Goal: Contribute content

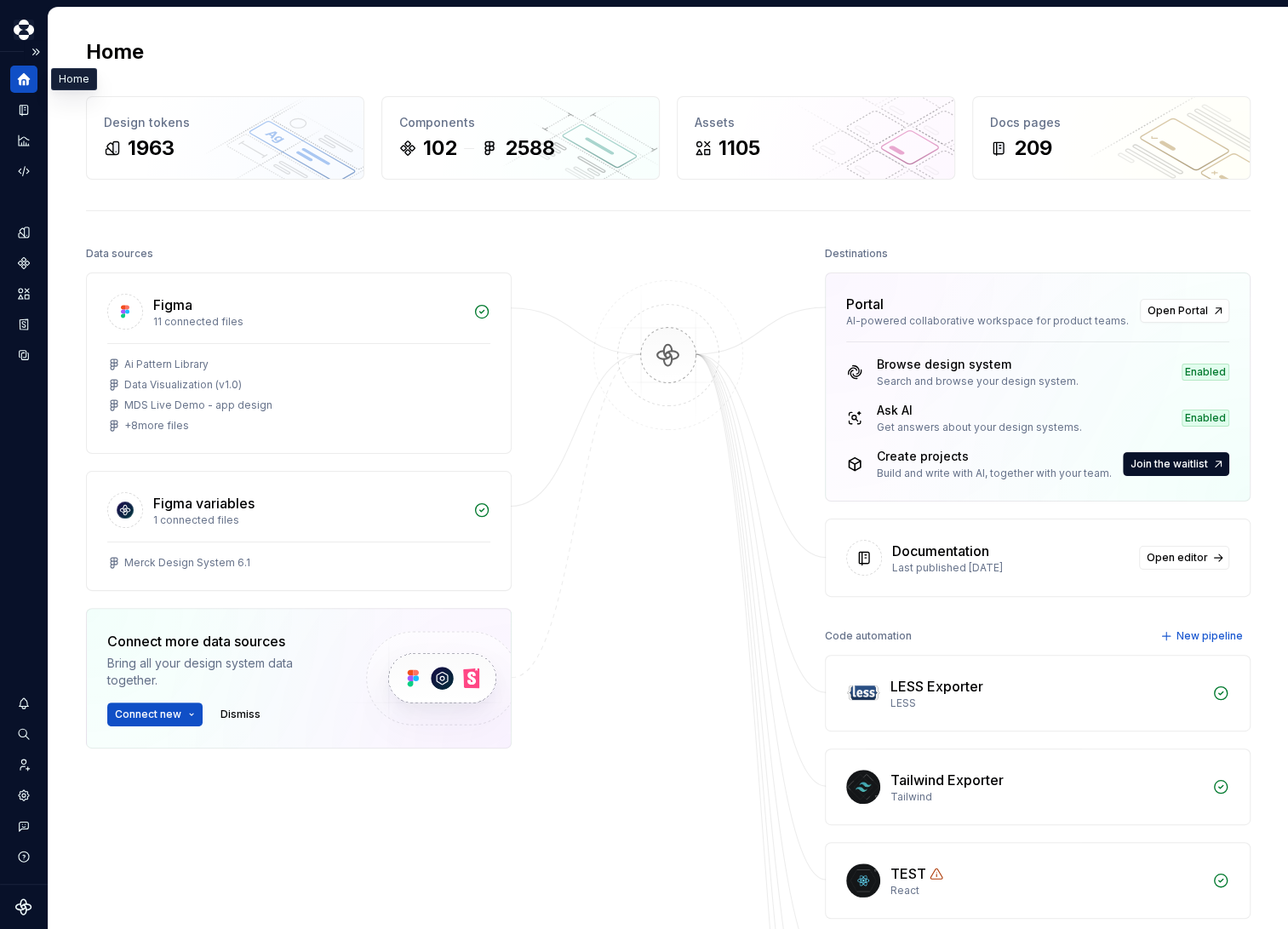
click at [24, 89] on div "Home" at bounding box center [24, 79] width 27 height 27
click at [25, 110] on icon "Documentation" at bounding box center [25, 110] width 7 height 10
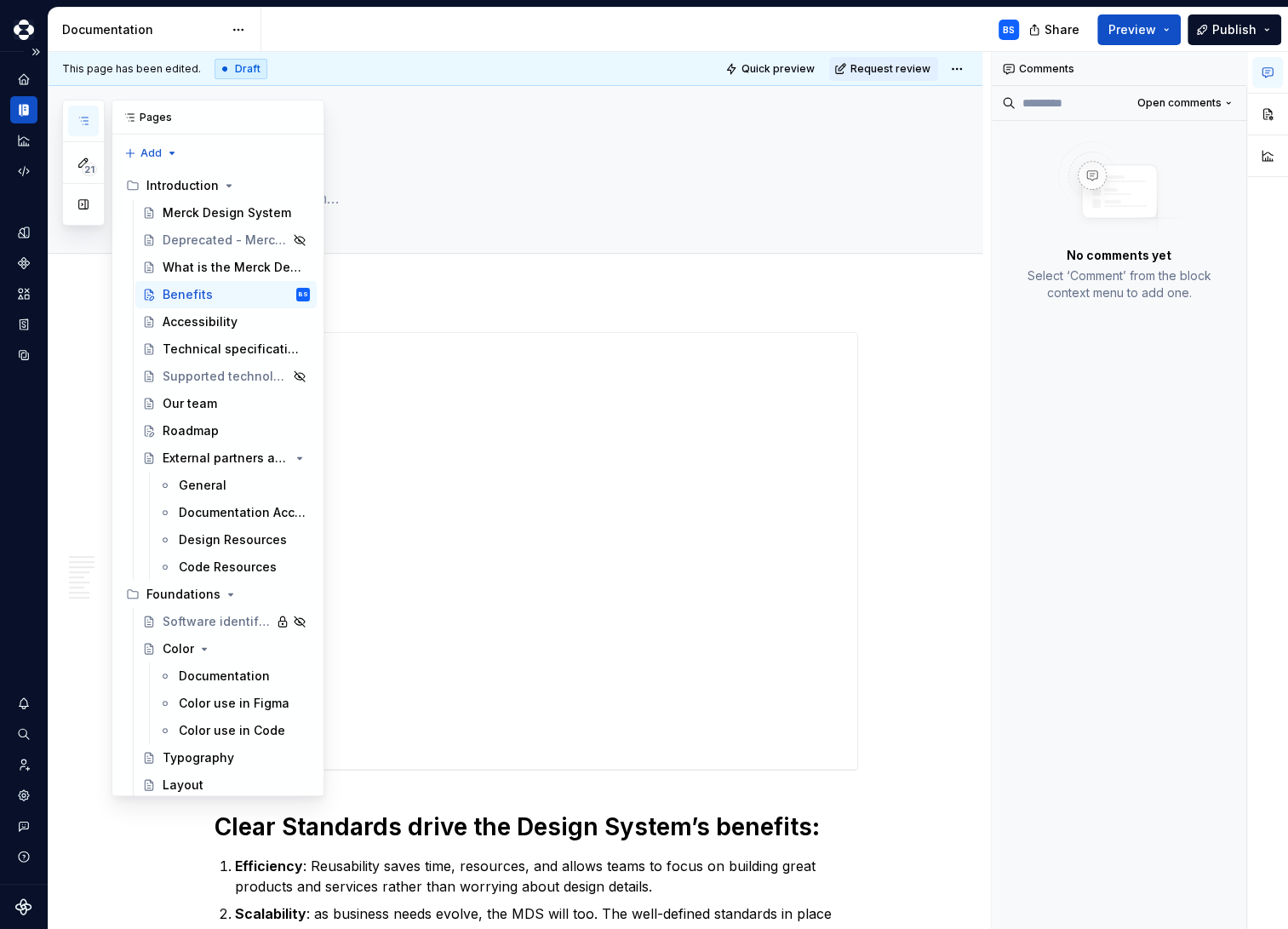
click at [86, 120] on icon "button" at bounding box center [83, 121] width 14 height 14
click at [81, 166] on icon "button" at bounding box center [83, 163] width 9 height 9
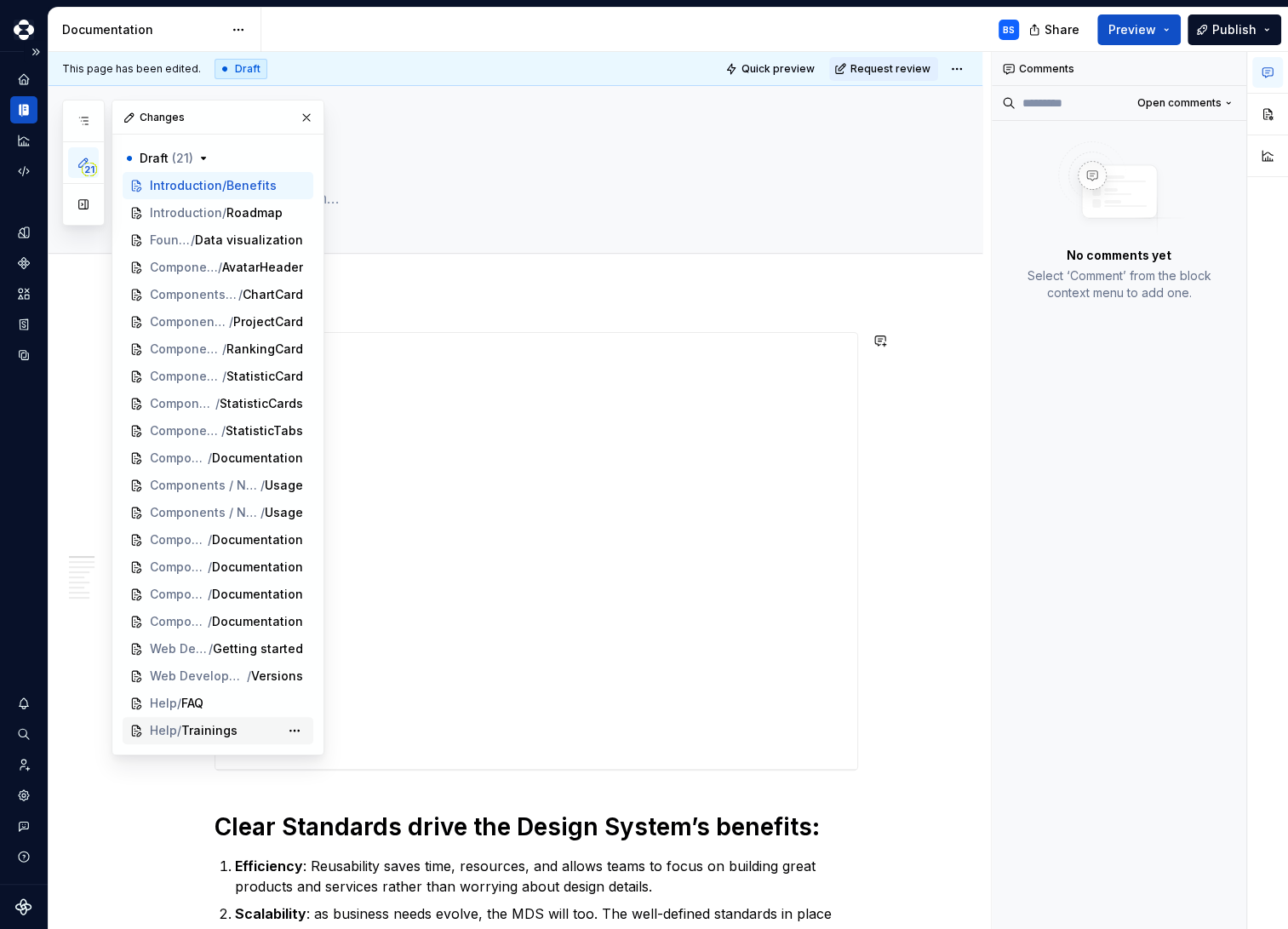
click at [216, 732] on span "Trainings" at bounding box center [209, 731] width 56 height 17
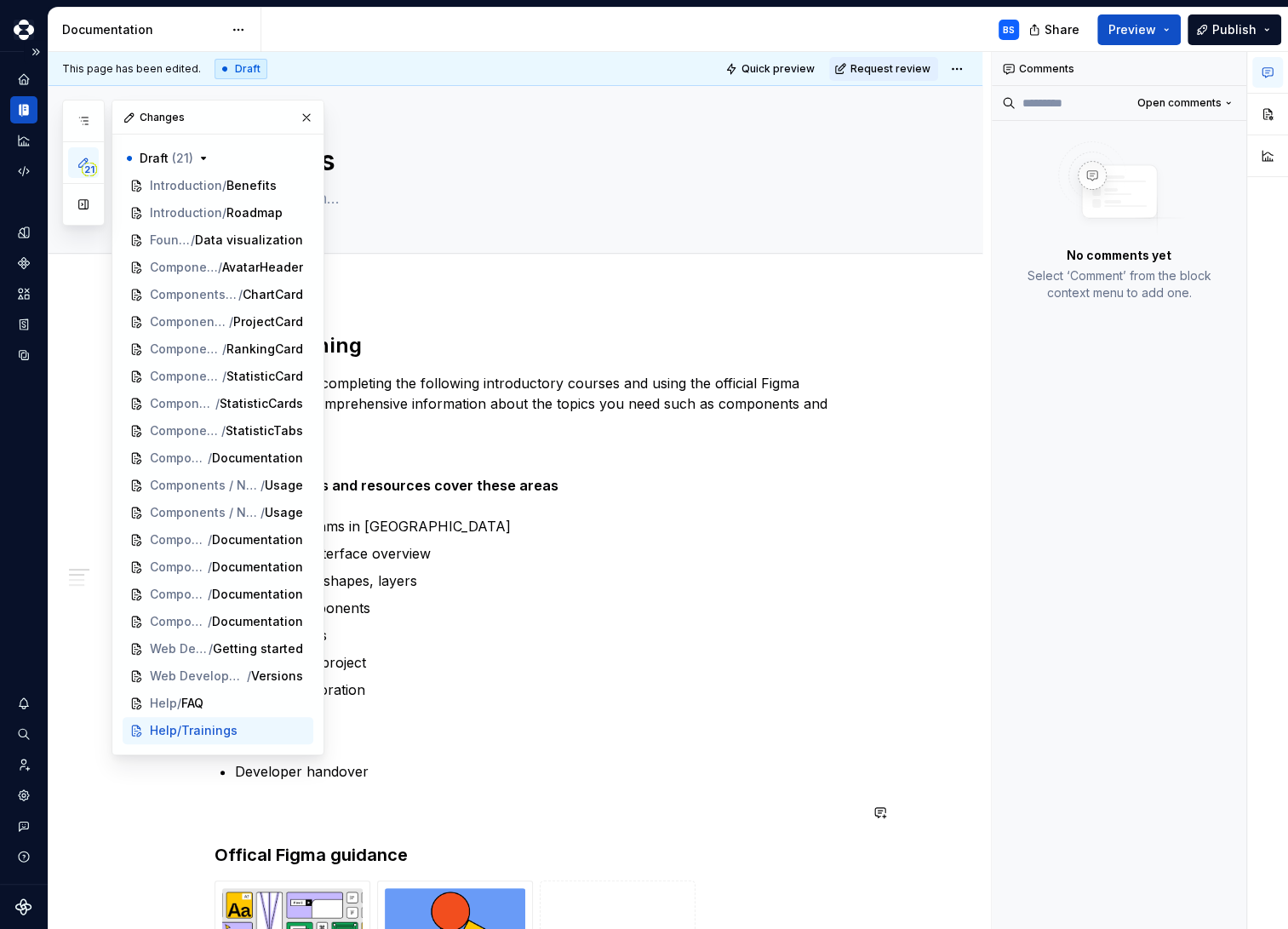
type textarea "*"
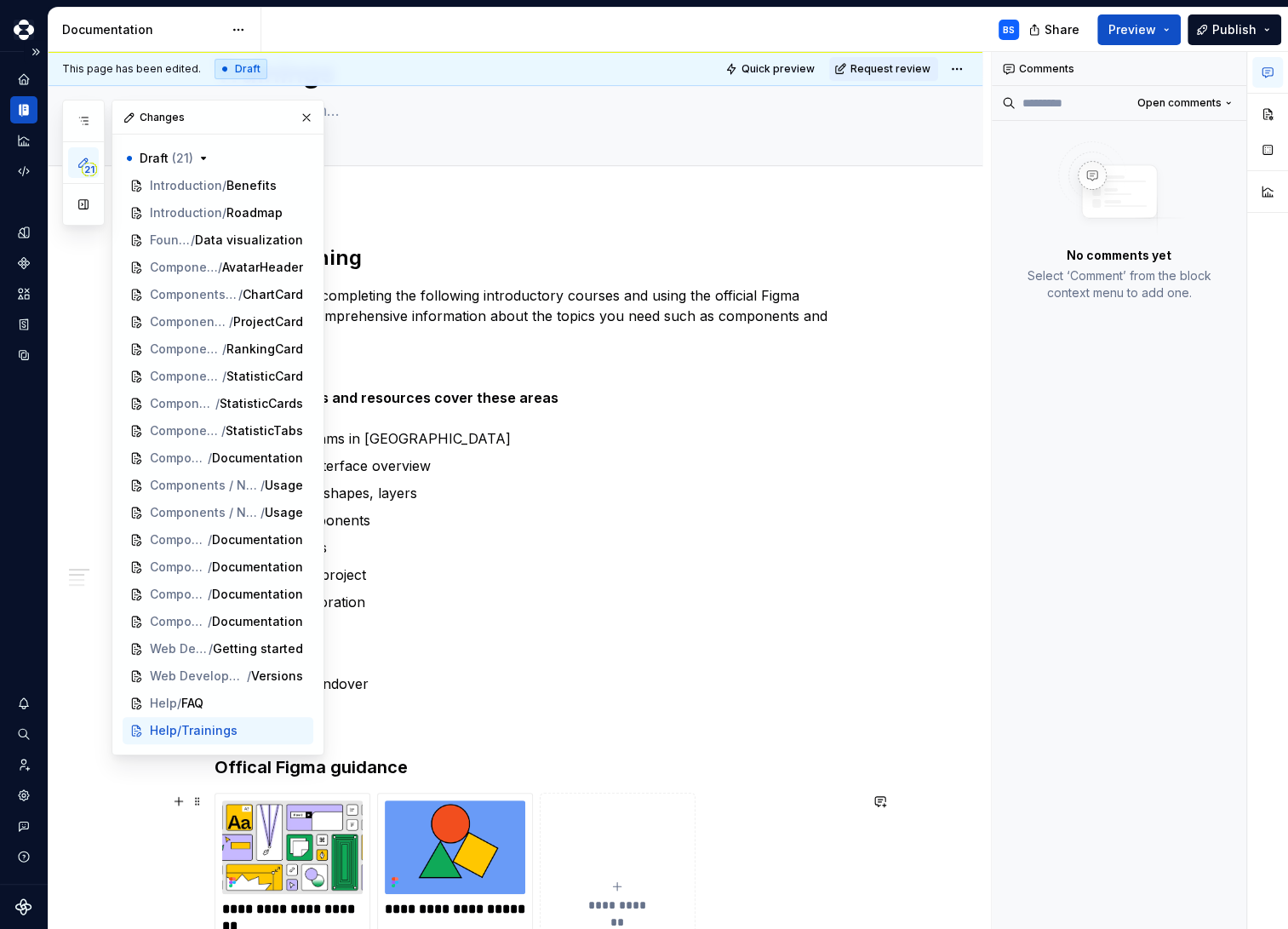
scroll to position [196, 0]
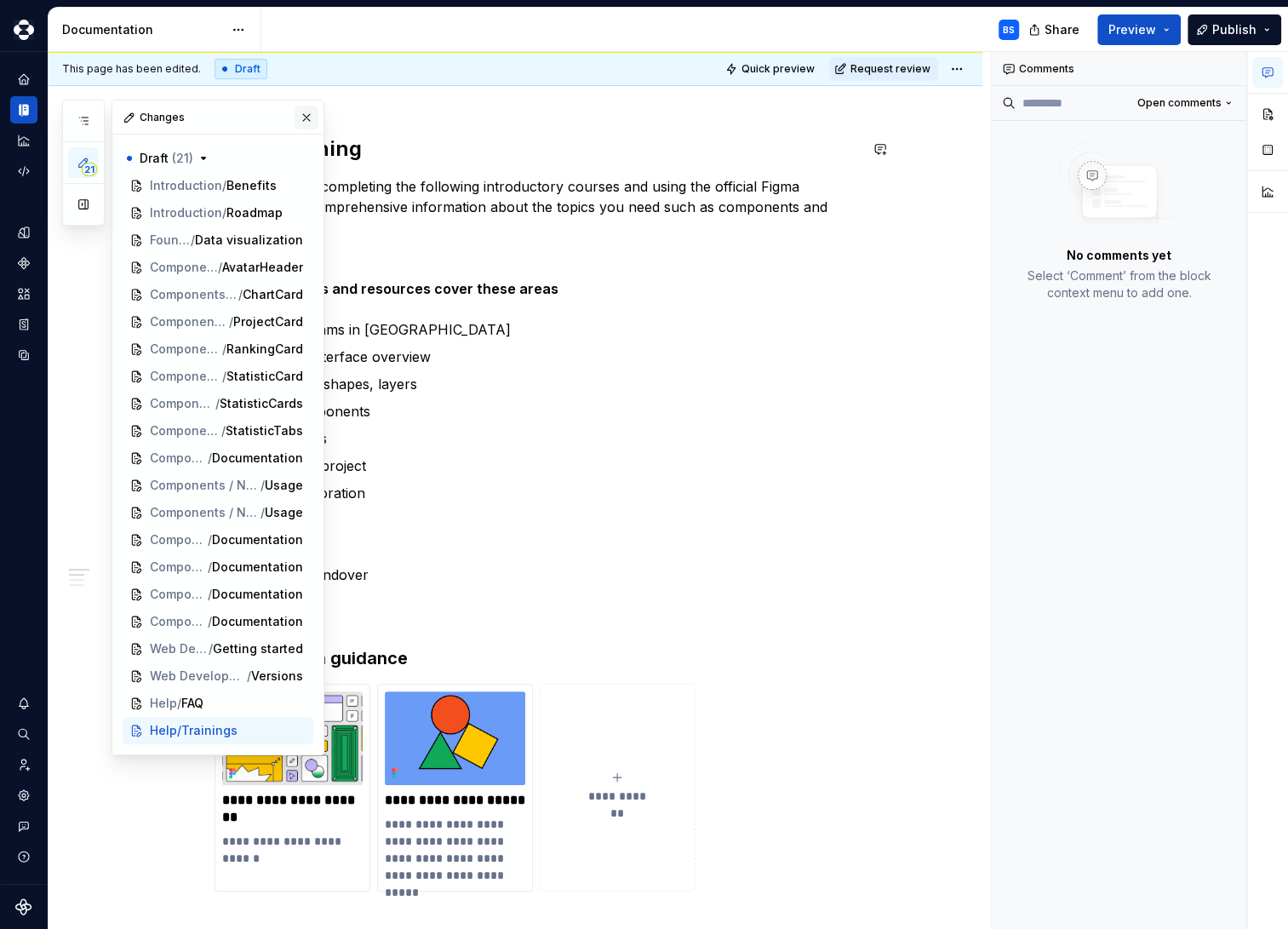
click at [309, 117] on button "button" at bounding box center [306, 117] width 24 height 24
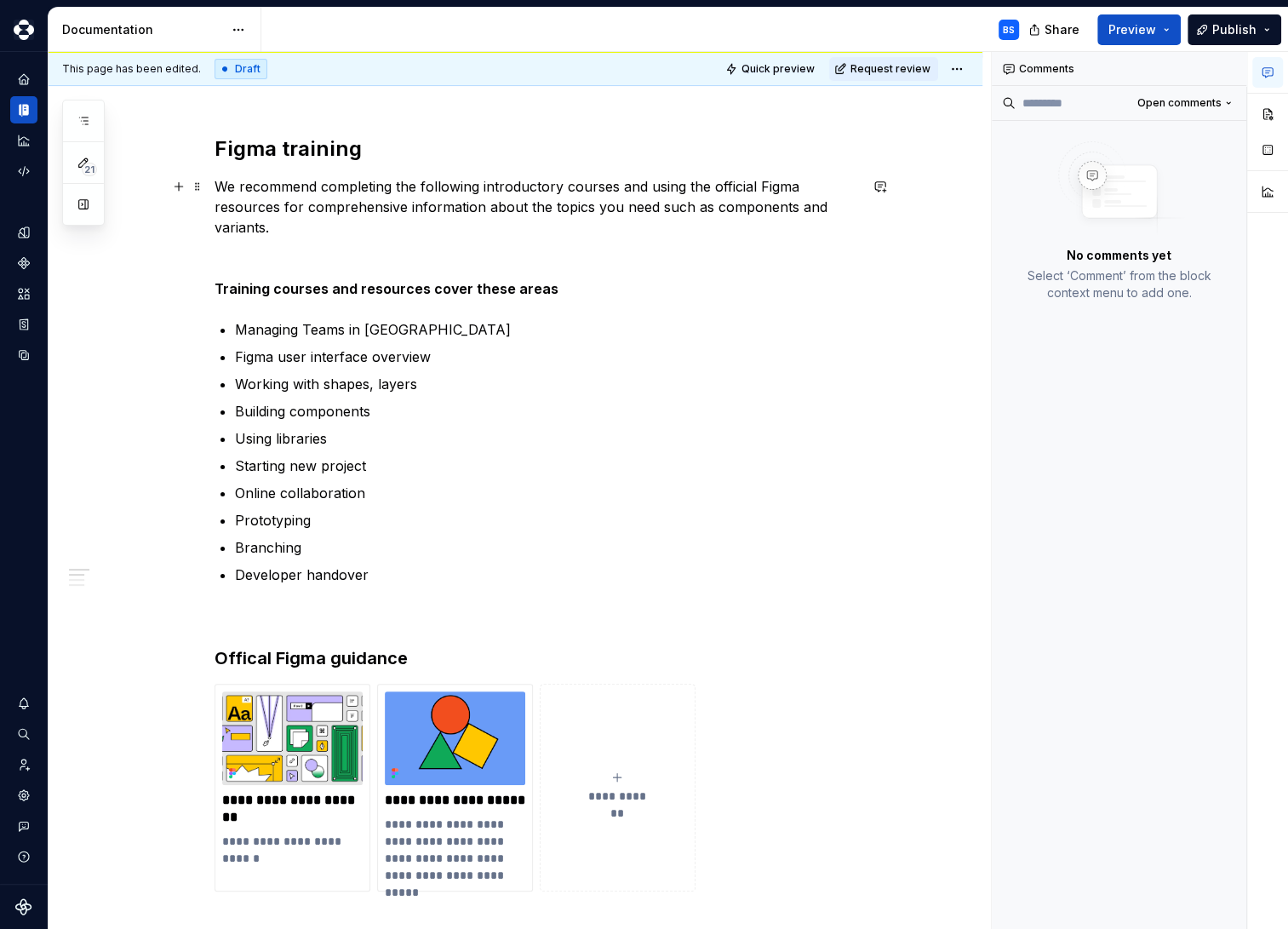
click at [381, 197] on p "We recommend completing the following introductory courses and using the offici…" at bounding box center [536, 206] width 644 height 61
click at [623, 185] on p "We recommend completing the following introductory courses and using the offici…" at bounding box center [536, 206] width 644 height 61
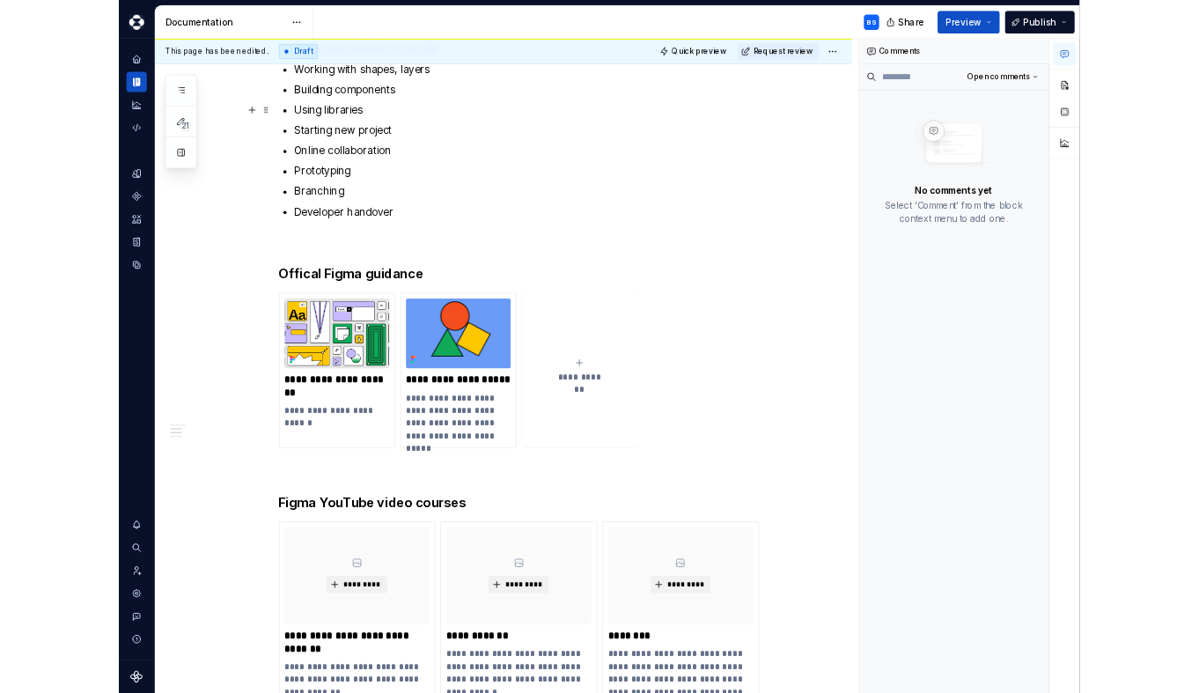
scroll to position [0, 0]
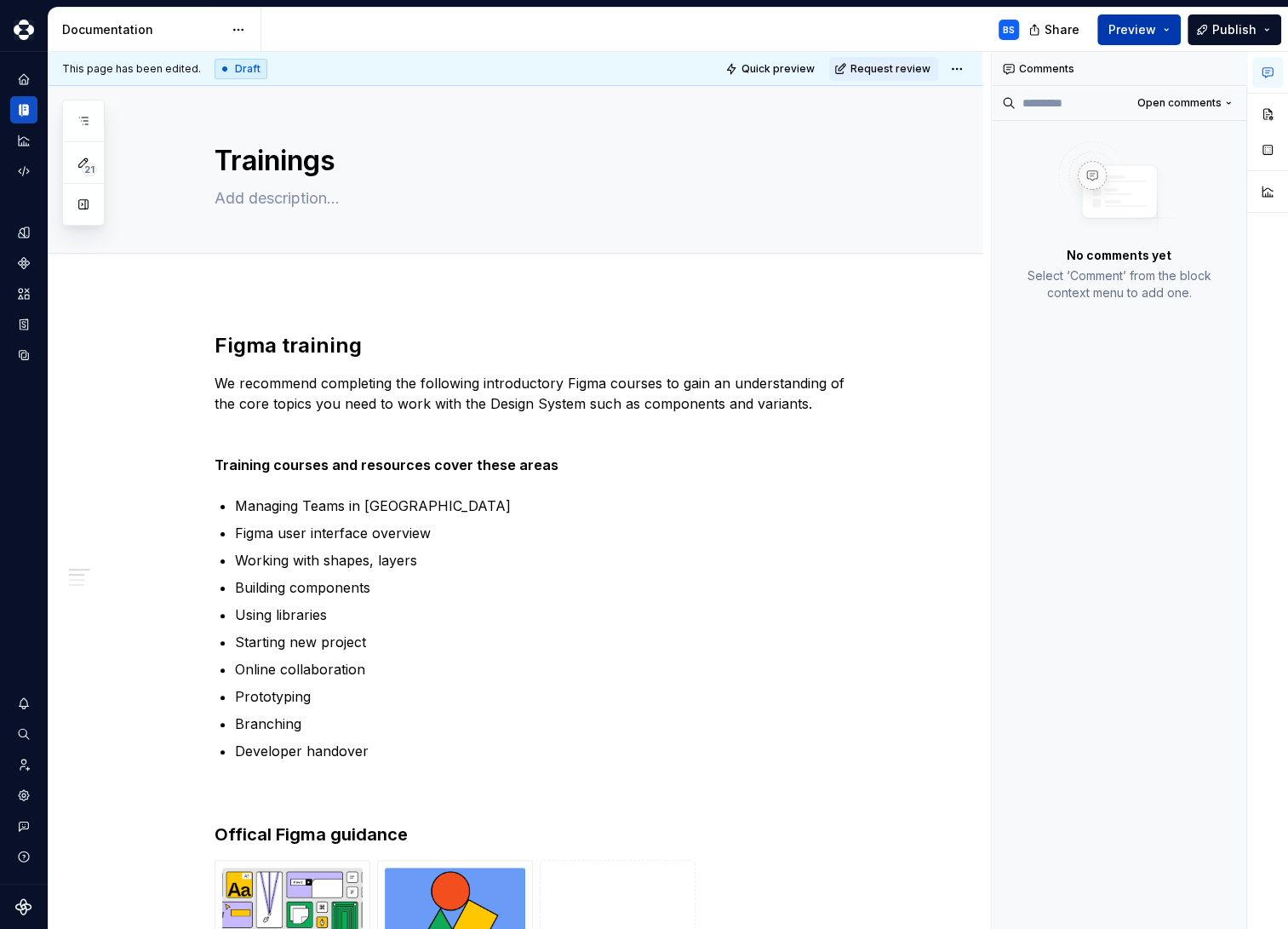
click at [1170, 30] on button "Preview" at bounding box center [1139, 30] width 83 height 31
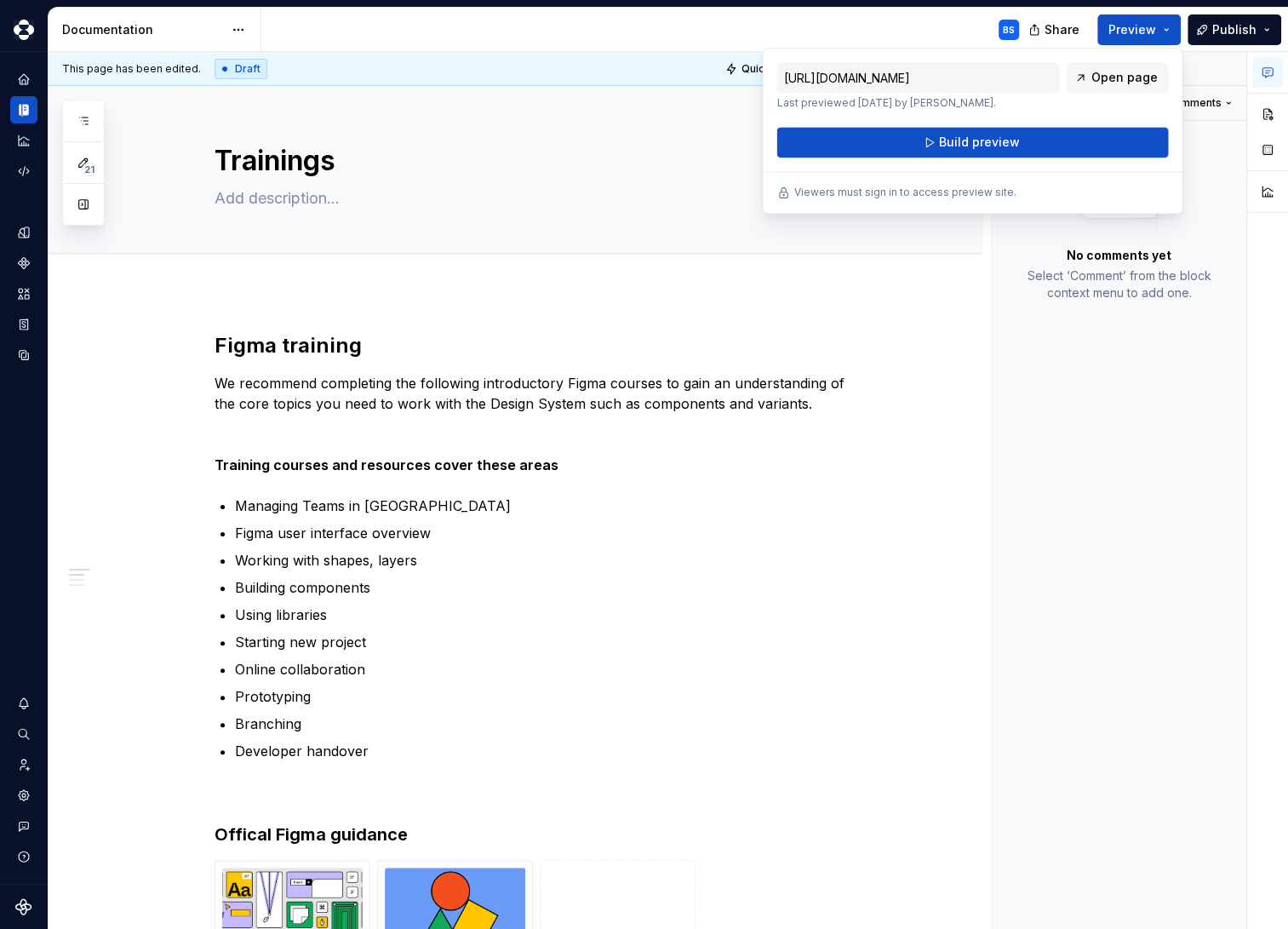
click at [1080, 105] on div "[URL][DOMAIN_NAME] Last previewed [DATE] by [PERSON_NAME]. Open page" at bounding box center [973, 85] width 392 height 47
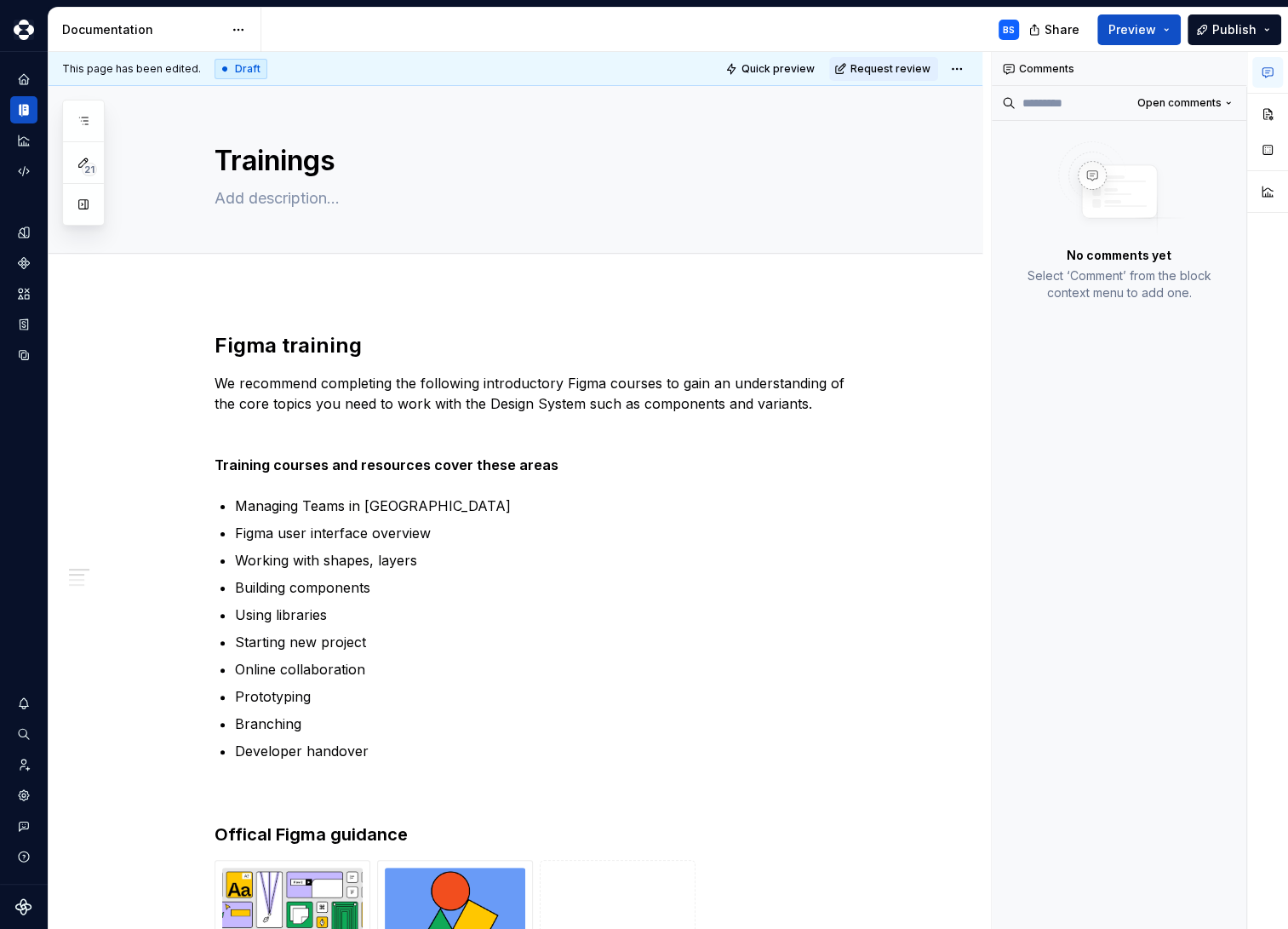
click at [1207, 139] on div "No comments yet Select ‘Comment’ from the block context menu to add one." at bounding box center [1119, 222] width 255 height 201
click at [962, 70] on html "Merck Design System BS Design system data Documentation BS Share Preview Publis…" at bounding box center [644, 464] width 1288 height 929
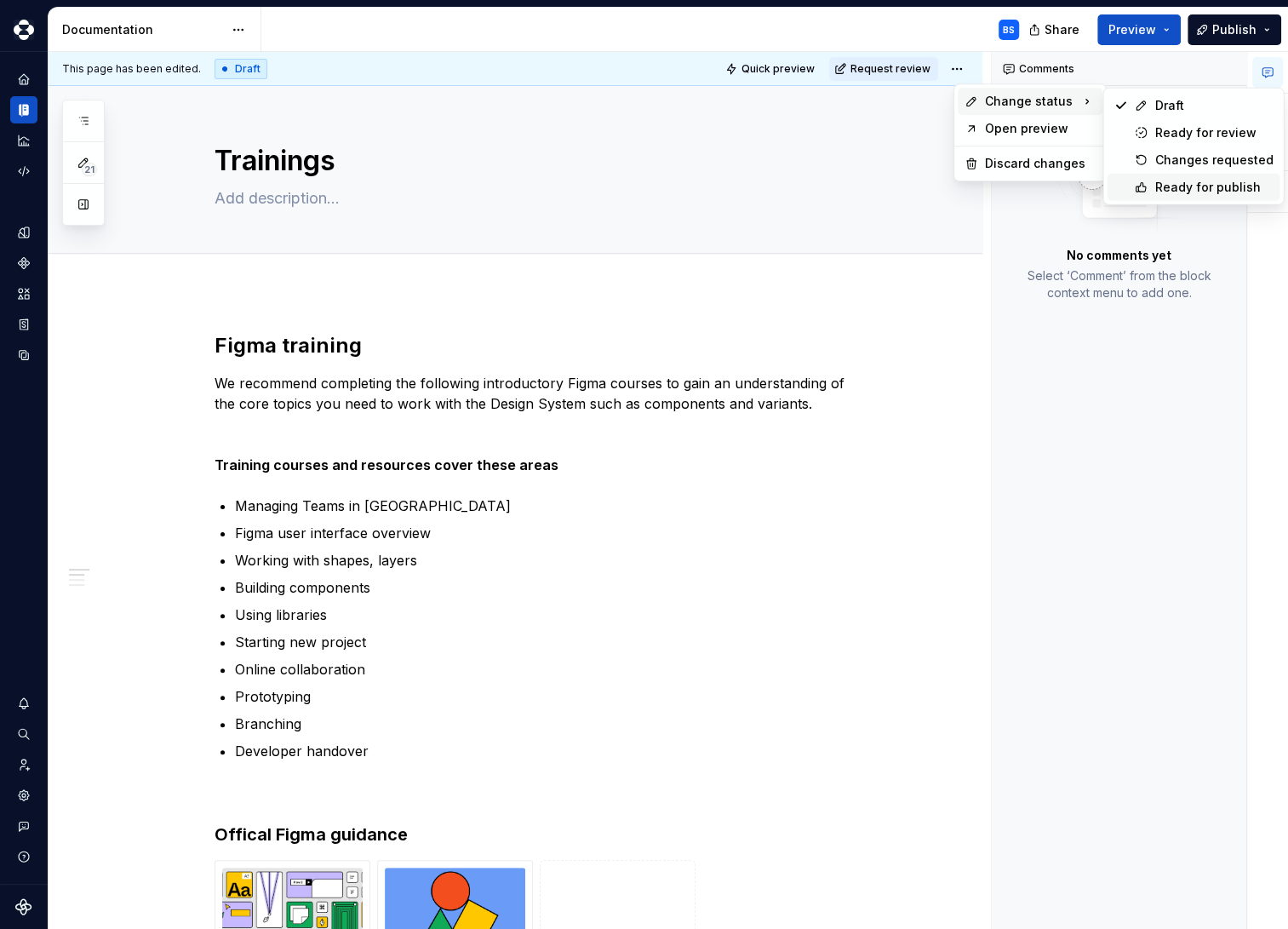
click at [1149, 186] on div "Ready for publish" at bounding box center [1193, 188] width 173 height 27
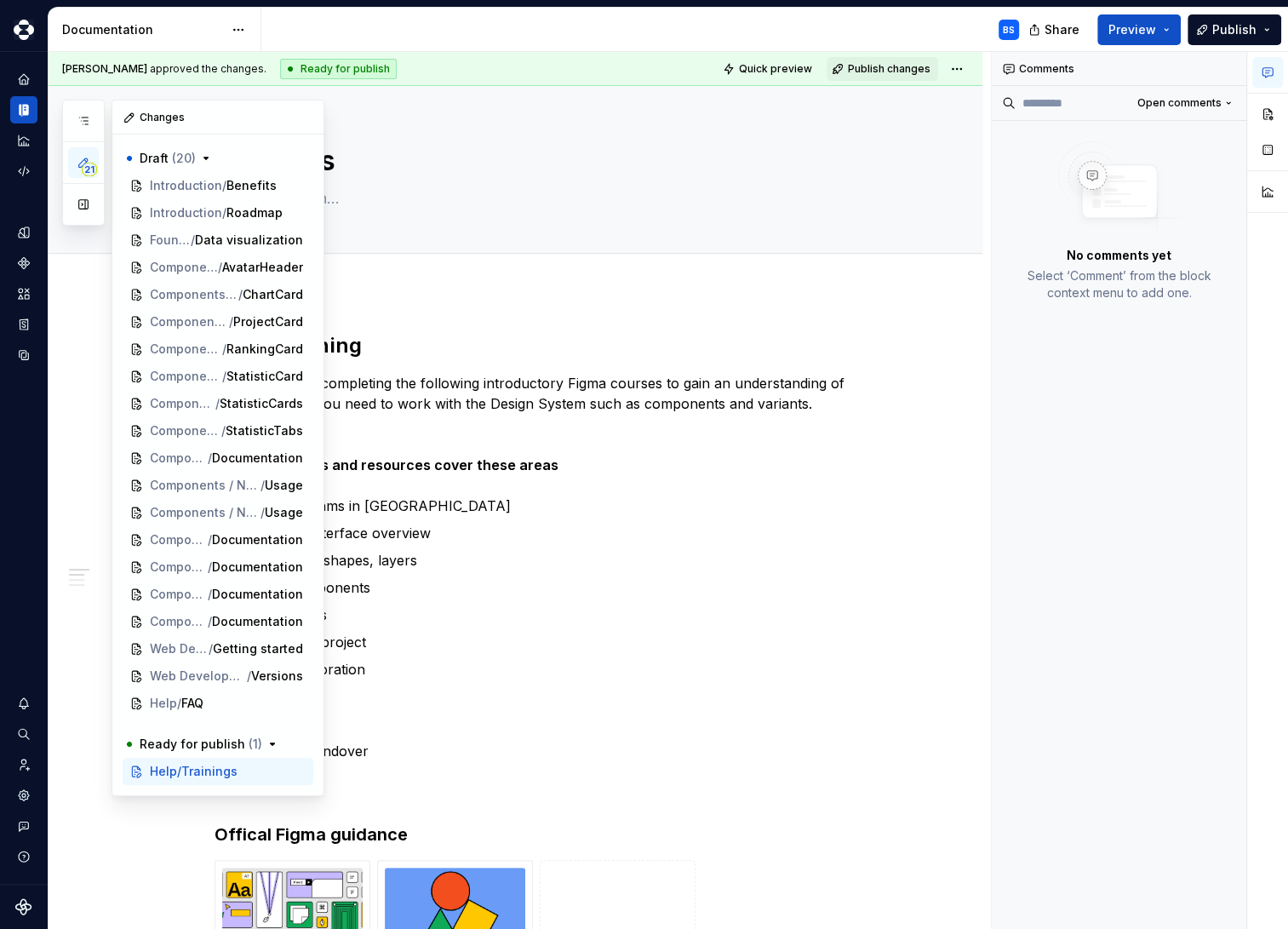
click at [87, 166] on span "21" at bounding box center [89, 169] width 15 height 14
click at [248, 189] on span "Benefits" at bounding box center [252, 186] width 50 height 17
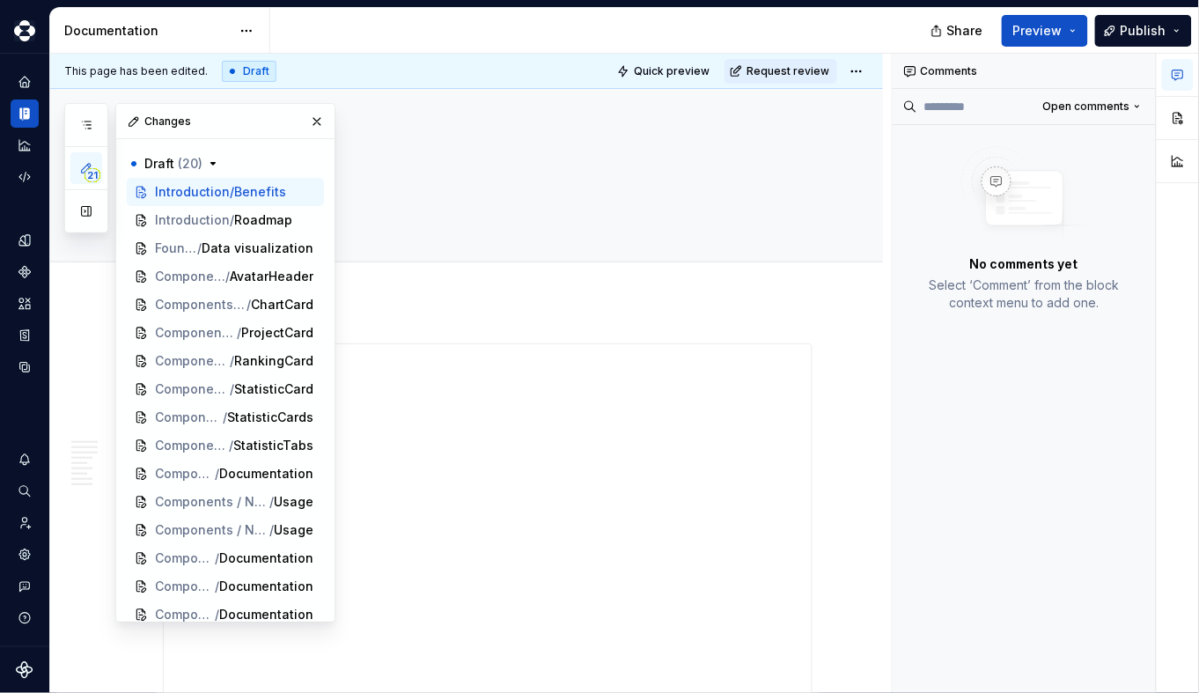
type textarea "*"
